Goal: Register for event/course

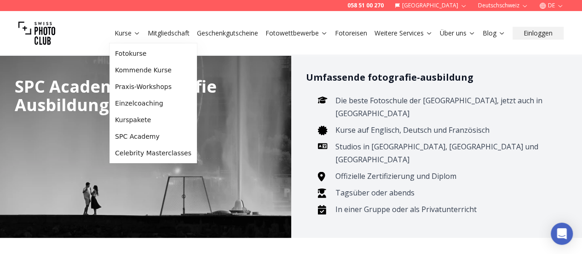
click at [128, 35] on link "Kurse" at bounding box center [128, 33] width 26 height 9
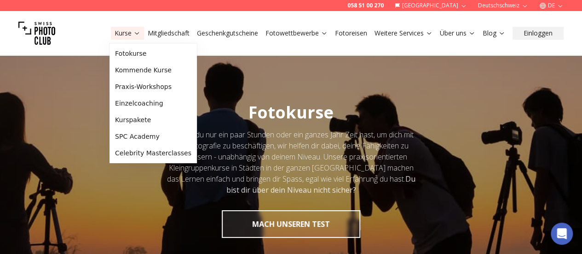
click at [132, 35] on link "Kurse" at bounding box center [128, 33] width 26 height 9
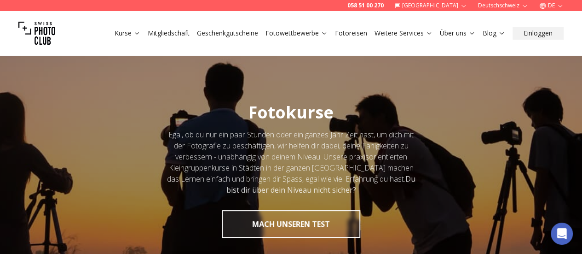
click at [132, 35] on link "Kurse" at bounding box center [128, 33] width 26 height 9
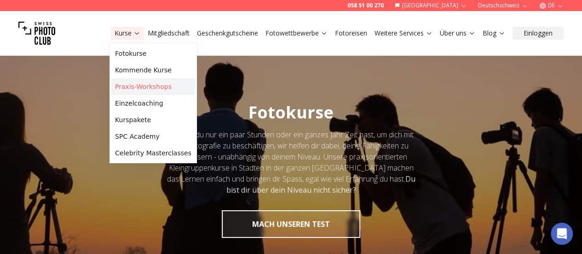
click at [139, 87] on link "Praxis-Workshops" at bounding box center [153, 86] width 84 height 17
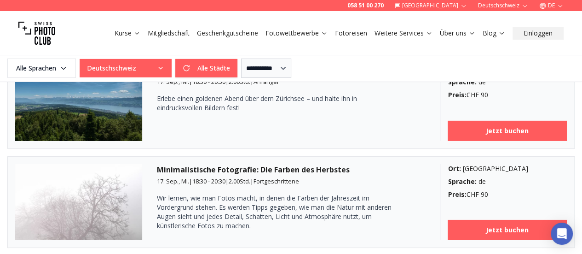
scroll to position [1423, 0]
